Goal: Task Accomplishment & Management: Manage account settings

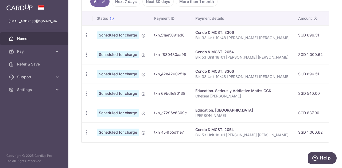
click at [86, 34] on icon "button" at bounding box center [87, 36] width 6 height 6
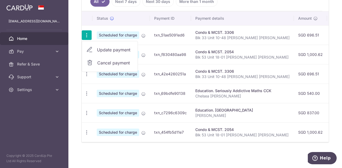
click at [88, 47] on icon at bounding box center [89, 50] width 6 height 6
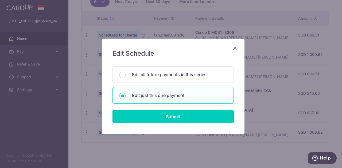
click at [172, 116] on input "Submit" at bounding box center [172, 116] width 121 height 13
radio input "true"
type input "696.51"
type input "[DATE]"
type input "Blk 33 Unit 10-48 [PERSON_NAME] [PERSON_NAME]"
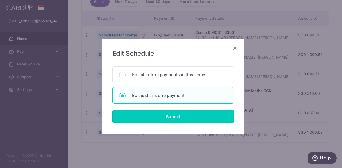
type input "REC185"
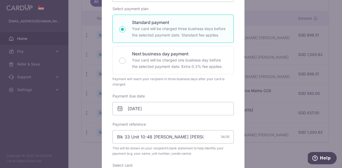
scroll to position [107, 0]
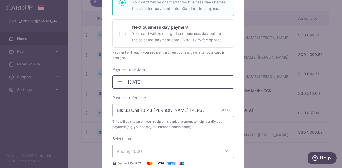
click at [171, 82] on body "[EMAIL_ADDRESS][DOMAIN_NAME] Home Pay Payments Recipients Cards Refer & Save Su…" at bounding box center [171, 84] width 342 height 168
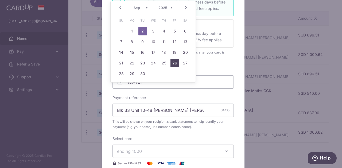
click at [174, 65] on link "26" at bounding box center [174, 63] width 9 height 9
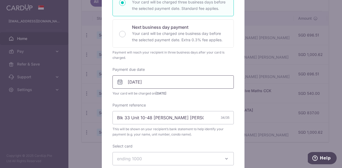
click at [189, 81] on body "lao_ll@yahoo.com Home Pay Payments Recipients Cards Refer & Save Support FAQ Co…" at bounding box center [171, 84] width 342 height 168
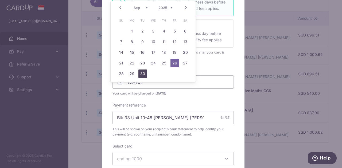
click at [140, 74] on link "30" at bounding box center [142, 74] width 9 height 9
type input "[DATE]"
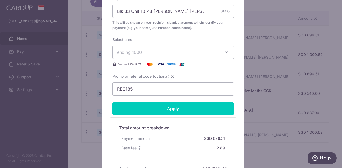
scroll to position [240, 0]
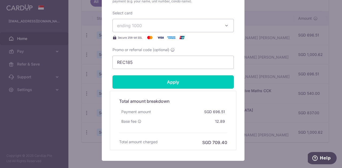
click at [190, 86] on input "Apply" at bounding box center [172, 82] width 121 height 13
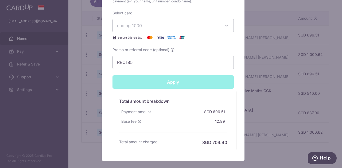
type input "Successfully Applied"
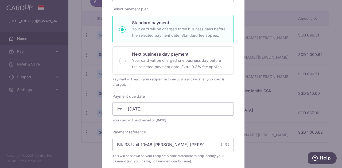
scroll to position [0, 0]
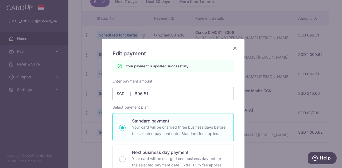
click at [233, 48] on icon "Close" at bounding box center [234, 48] width 6 height 7
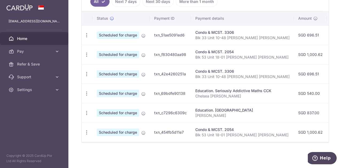
click at [86, 38] on icon "button" at bounding box center [87, 36] width 6 height 6
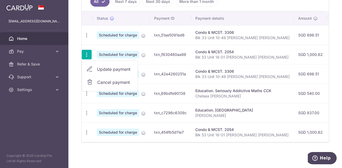
click at [90, 68] on icon at bounding box center [89, 69] width 6 height 6
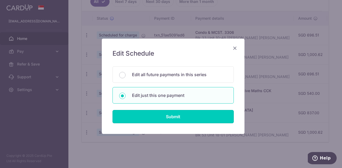
click at [173, 115] on input "Submit" at bounding box center [172, 116] width 121 height 13
radio input "true"
type input "1,000.62"
type input "[DATE]"
type input "Blk 53 Unit 18-01 [PERSON_NAME] [PERSON_NAME]"
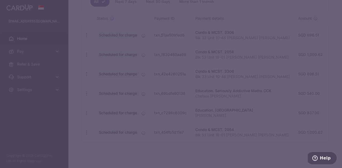
type input "REC185"
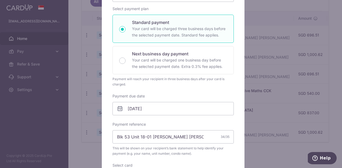
scroll to position [107, 0]
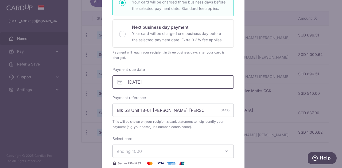
click at [175, 81] on body "[EMAIL_ADDRESS][DOMAIN_NAME] Home Pay Payments Recipients Cards Refer & Save Su…" at bounding box center [171, 84] width 342 height 168
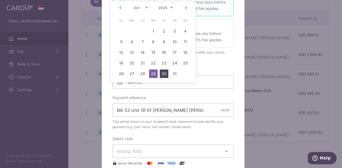
click at [165, 72] on link "30" at bounding box center [164, 74] width 9 height 9
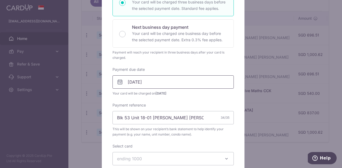
click at [168, 80] on body "[EMAIL_ADDRESS][DOMAIN_NAME] Home Pay Payments Recipients Cards Refer & Save Su…" at bounding box center [171, 84] width 342 height 168
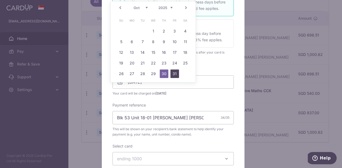
click at [173, 72] on link "31" at bounding box center [174, 74] width 9 height 9
type input "31/10/2025"
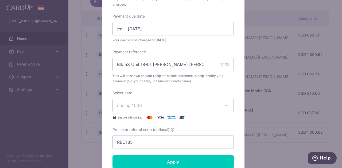
scroll to position [213, 0]
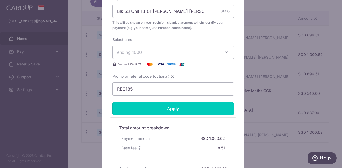
click at [191, 109] on input "Apply" at bounding box center [172, 108] width 121 height 13
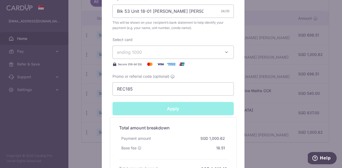
type input "Successfully Applied"
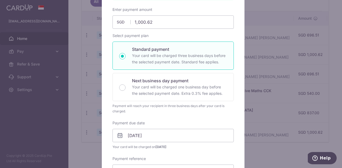
scroll to position [0, 0]
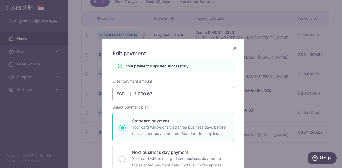
click at [233, 47] on icon "Close" at bounding box center [234, 48] width 6 height 7
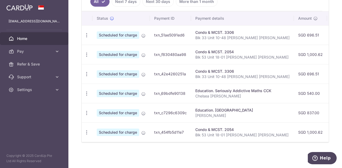
click at [88, 38] on icon "button" at bounding box center [87, 36] width 6 height 6
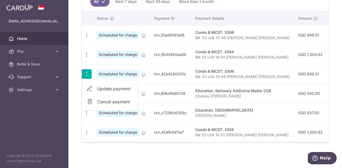
click at [90, 88] on icon at bounding box center [89, 89] width 6 height 6
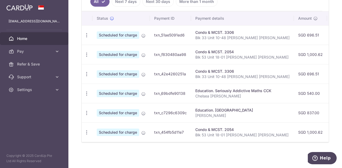
radio input "true"
type input "696.51"
type input "[DATE]"
type input "Blk 33 Unit 10-48 [PERSON_NAME] [PERSON_NAME]"
type input "REC185"
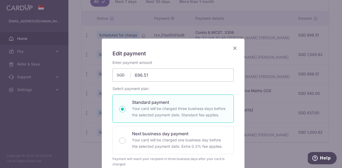
scroll to position [133, 0]
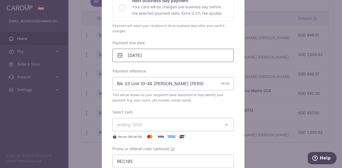
click at [191, 57] on input "[DATE]" at bounding box center [172, 55] width 121 height 13
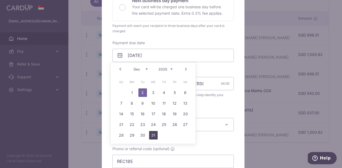
click at [151, 134] on link "31" at bounding box center [153, 135] width 9 height 9
type input "31/12/2025"
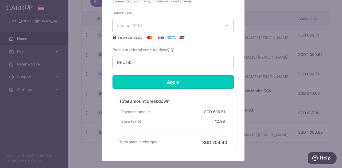
click at [196, 79] on input "Apply" at bounding box center [172, 82] width 121 height 13
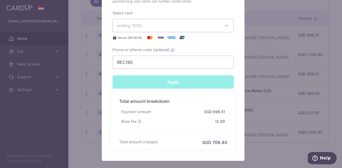
type input "Successfully Applied"
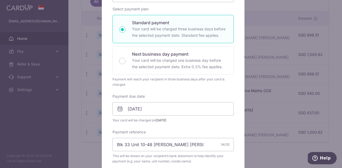
scroll to position [0, 0]
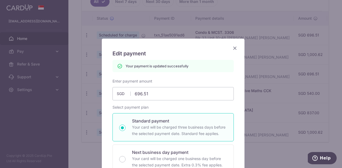
click at [233, 48] on icon "Close" at bounding box center [234, 48] width 6 height 7
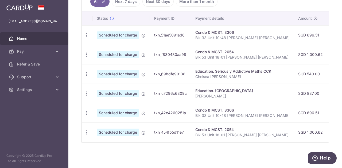
click at [85, 35] on icon "button" at bounding box center [87, 36] width 6 height 6
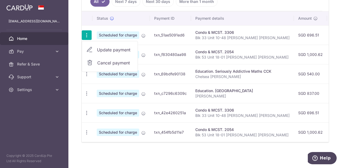
click at [89, 47] on icon at bounding box center [89, 50] width 6 height 6
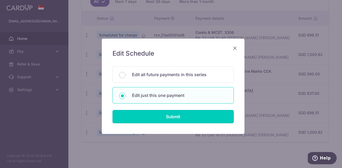
click at [161, 114] on input "Submit" at bounding box center [172, 116] width 121 height 13
radio input "true"
type input "696.51"
type input "[DATE]"
type input "Blk 33 Unit 10-48 [PERSON_NAME] [PERSON_NAME]"
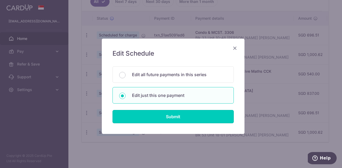
type input "REC185"
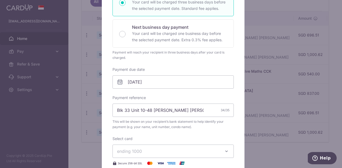
scroll to position [187, 0]
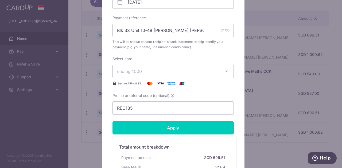
click at [221, 72] on button "ending 1000" at bounding box center [172, 71] width 121 height 13
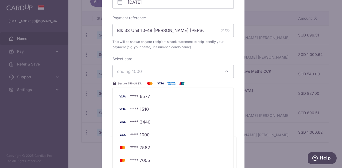
scroll to position [263, 0]
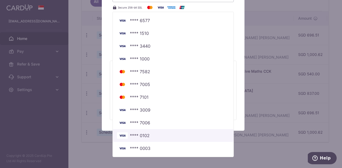
click at [174, 134] on span "**** 0102" at bounding box center [173, 136] width 112 height 6
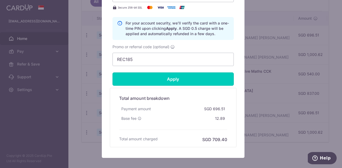
click at [196, 77] on input "Apply" at bounding box center [172, 79] width 121 height 13
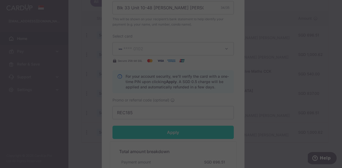
scroll to position [183, 0]
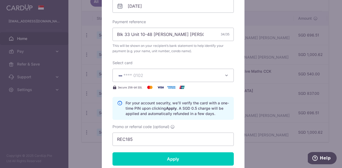
type input "Successfully Applied"
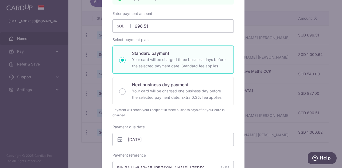
scroll to position [0, 0]
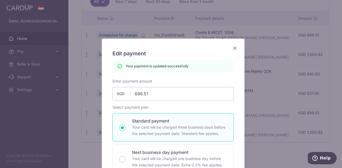
click at [231, 47] on icon "Close" at bounding box center [234, 48] width 6 height 7
